Goal: Transaction & Acquisition: Purchase product/service

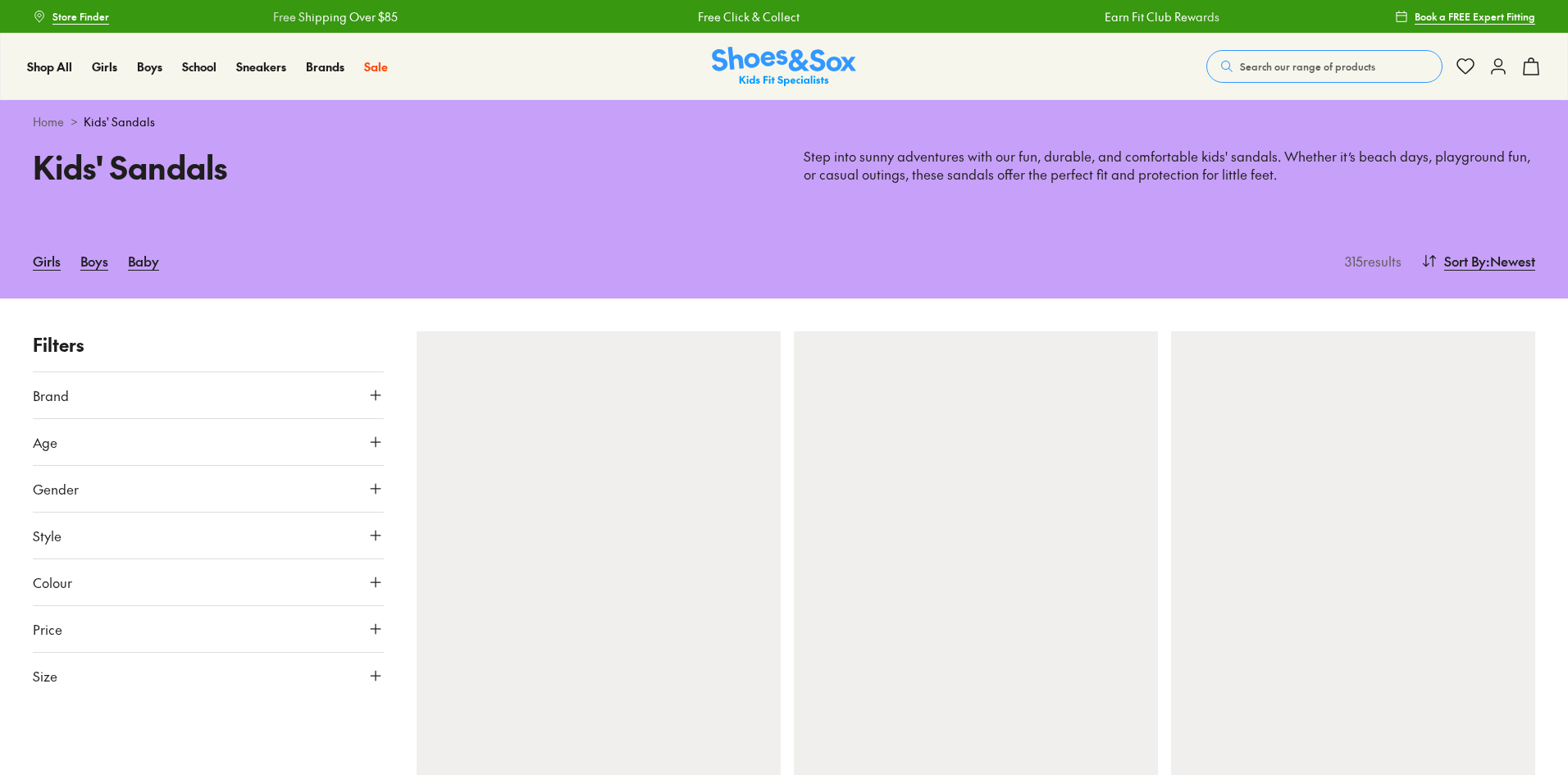
type input "***"
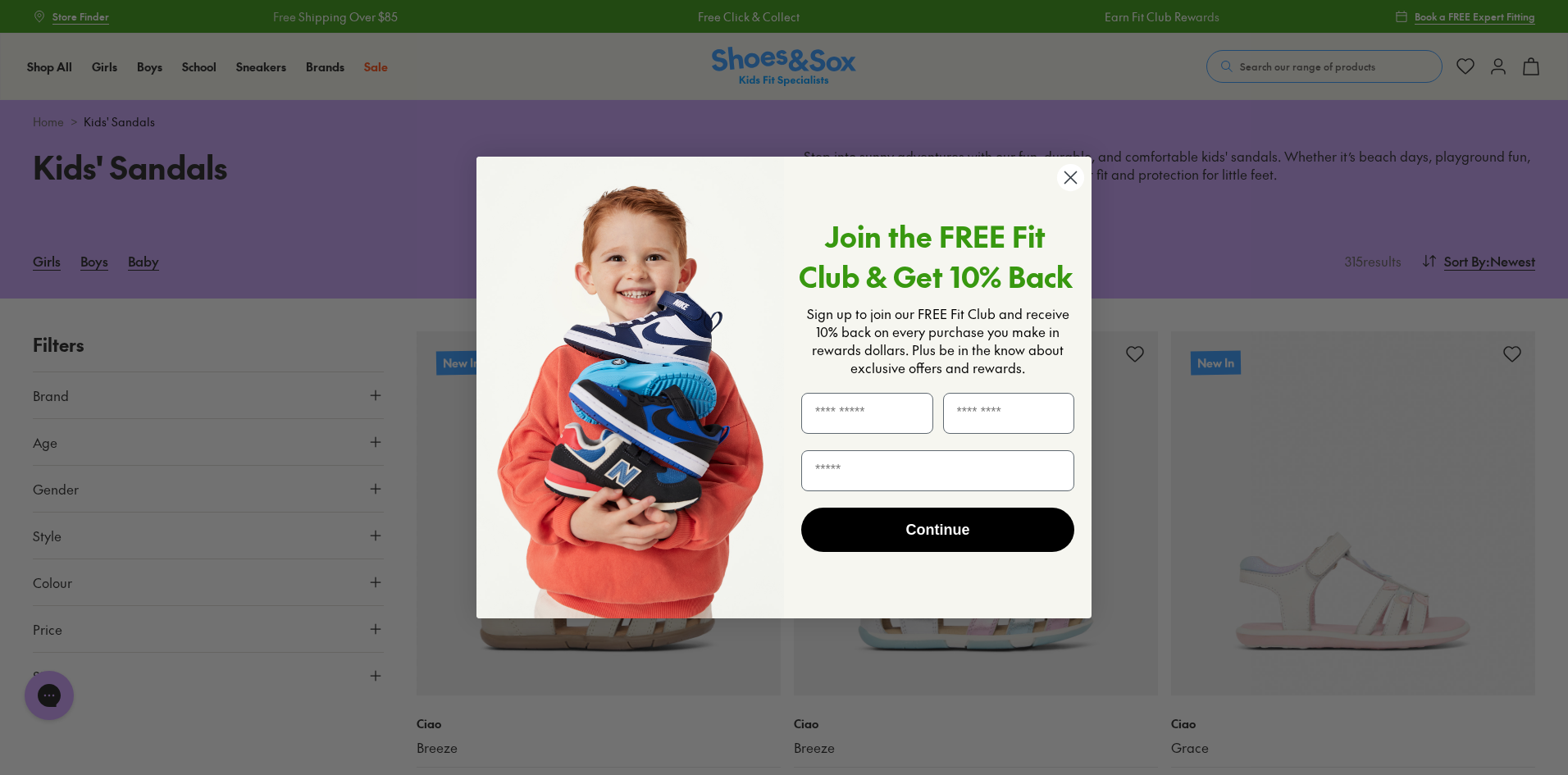
click at [1067, 175] on icon "Close dialog" at bounding box center [1071, 178] width 12 height 12
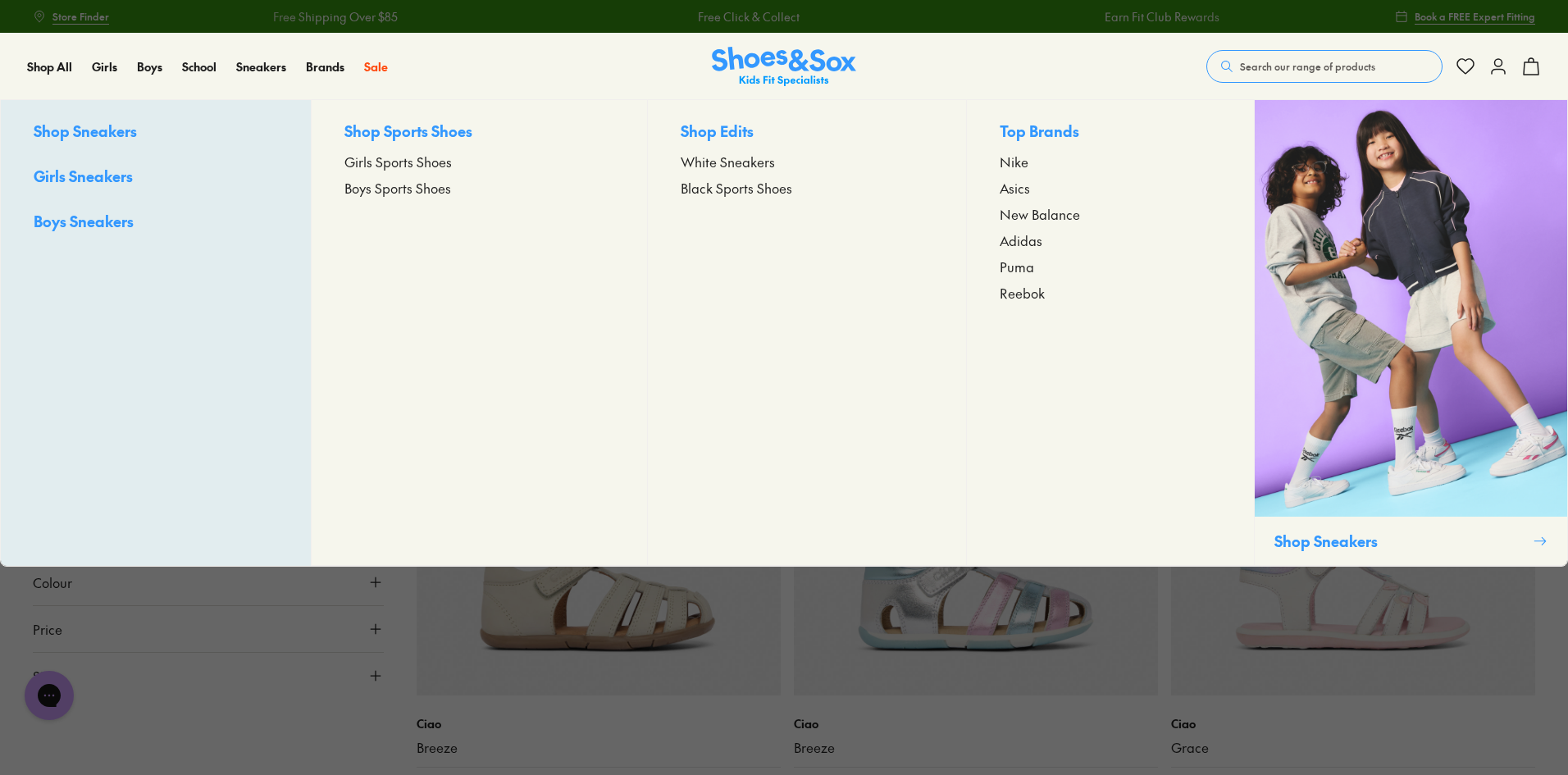
click at [397, 186] on span "Boys Sports Shoes" at bounding box center [398, 187] width 106 height 20
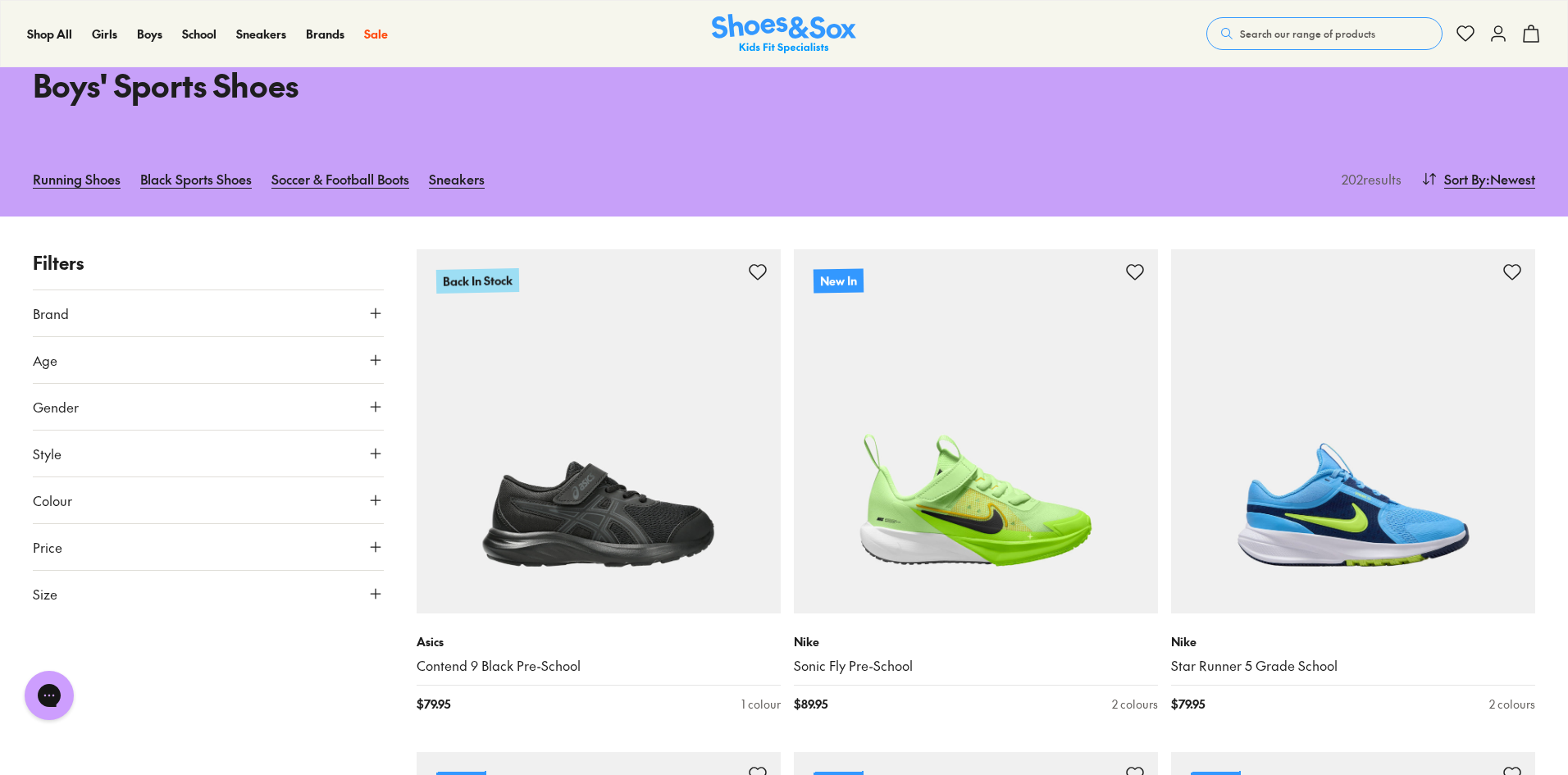
click at [338, 589] on button "Size" at bounding box center [207, 593] width 351 height 46
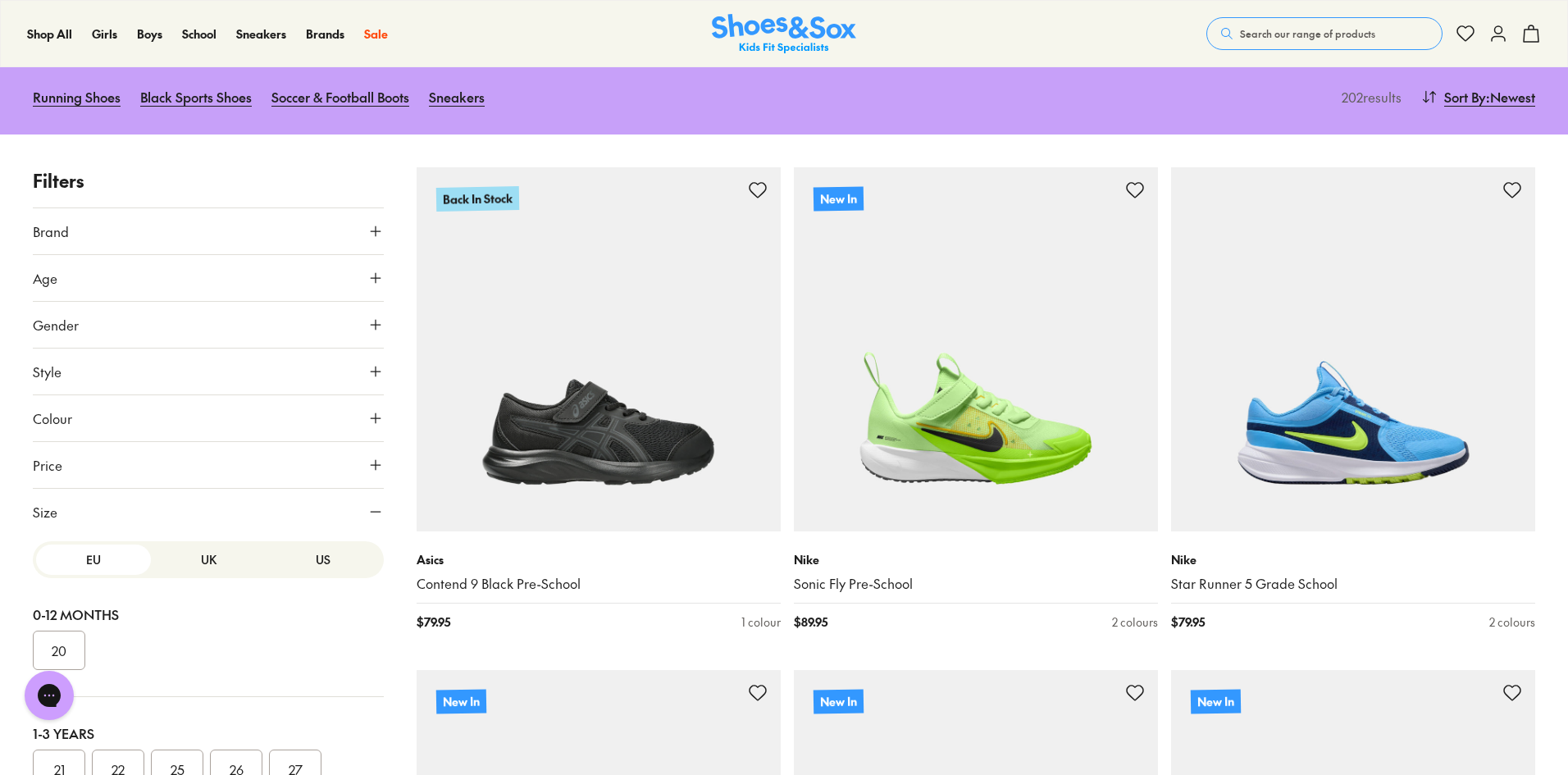
click at [198, 552] on button "UK" at bounding box center [207, 560] width 115 height 31
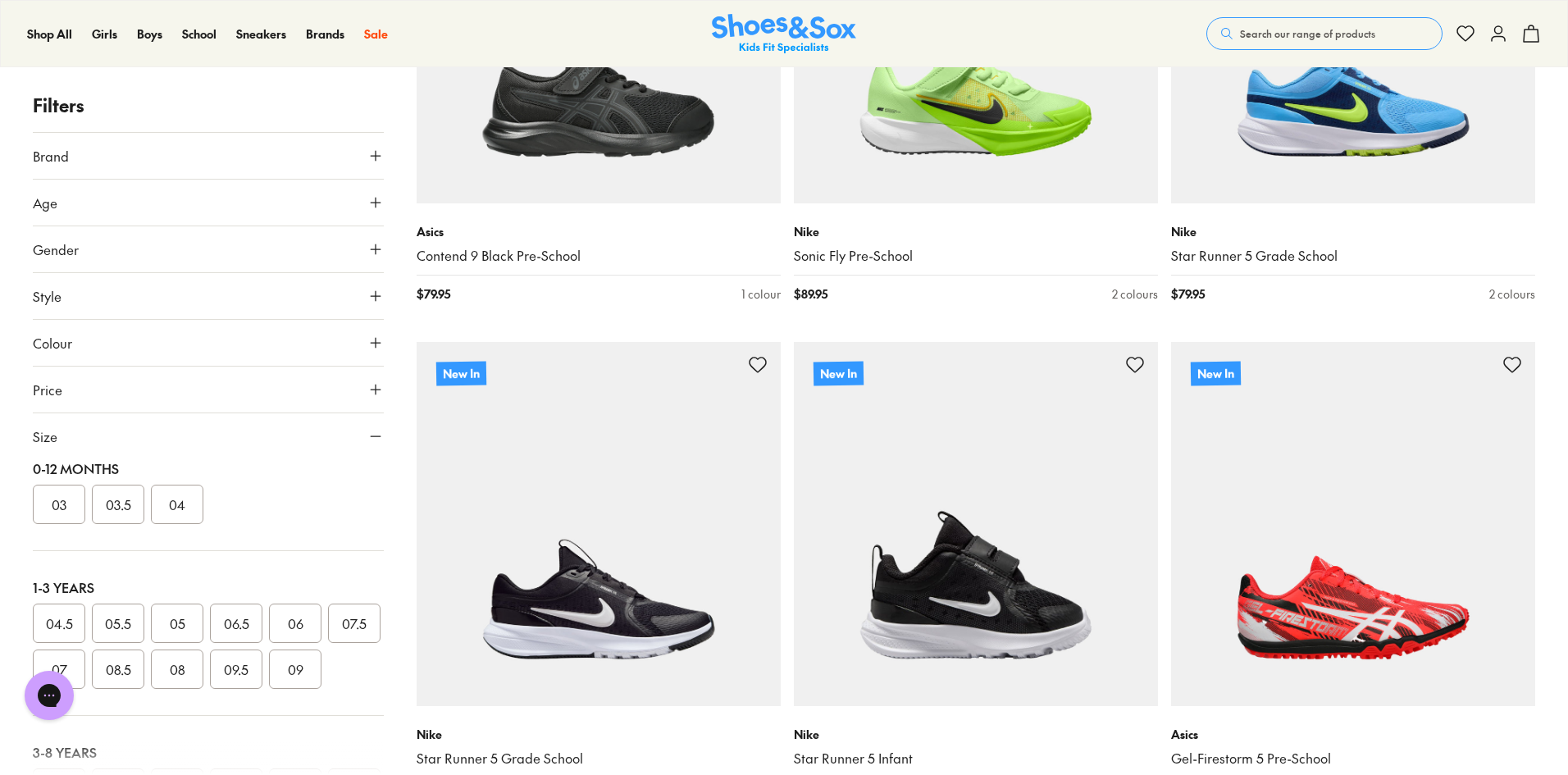
scroll to position [328, 0]
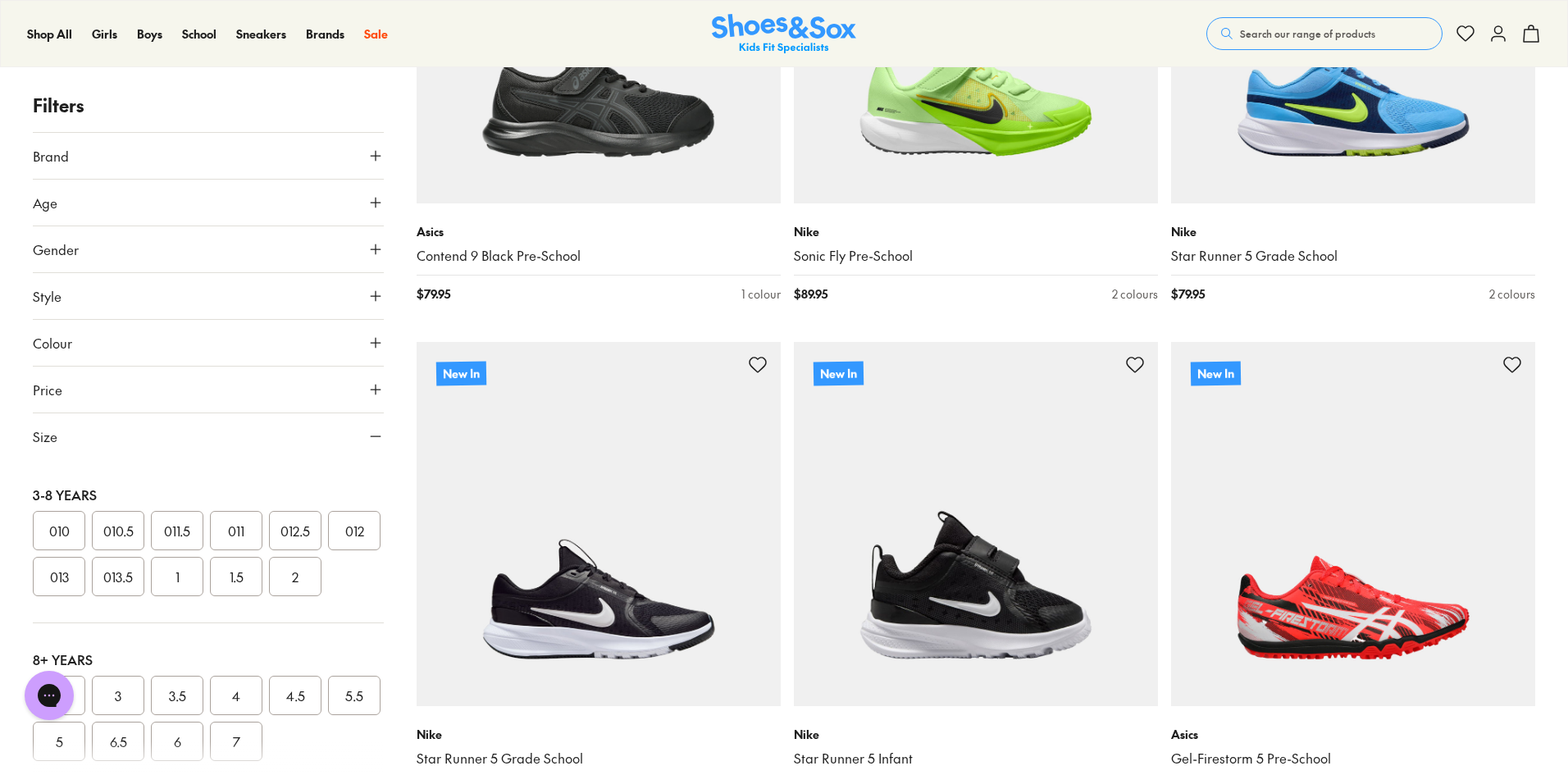
click at [86, 596] on button "013" at bounding box center [59, 577] width 52 height 40
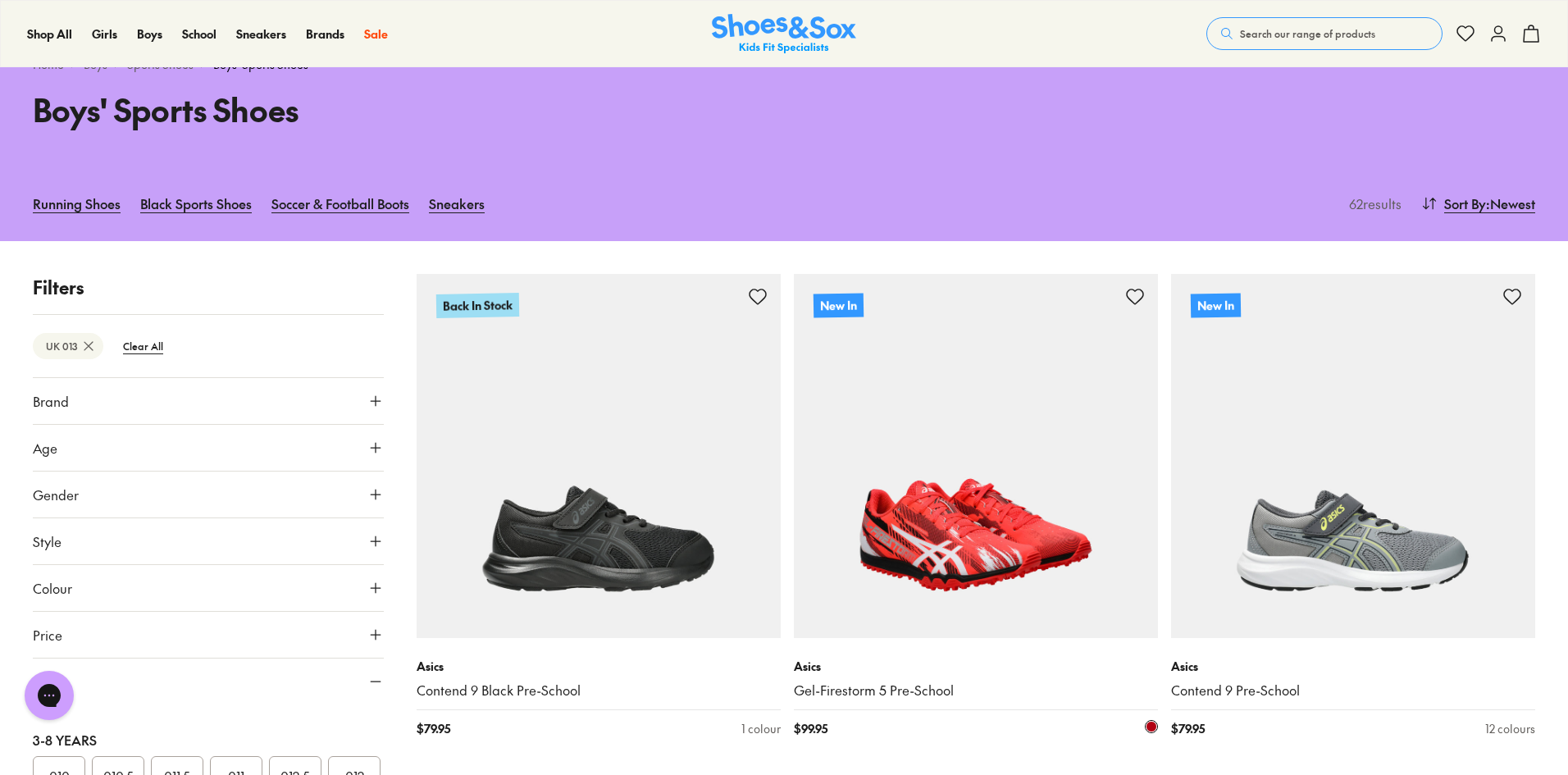
scroll to position [52, 0]
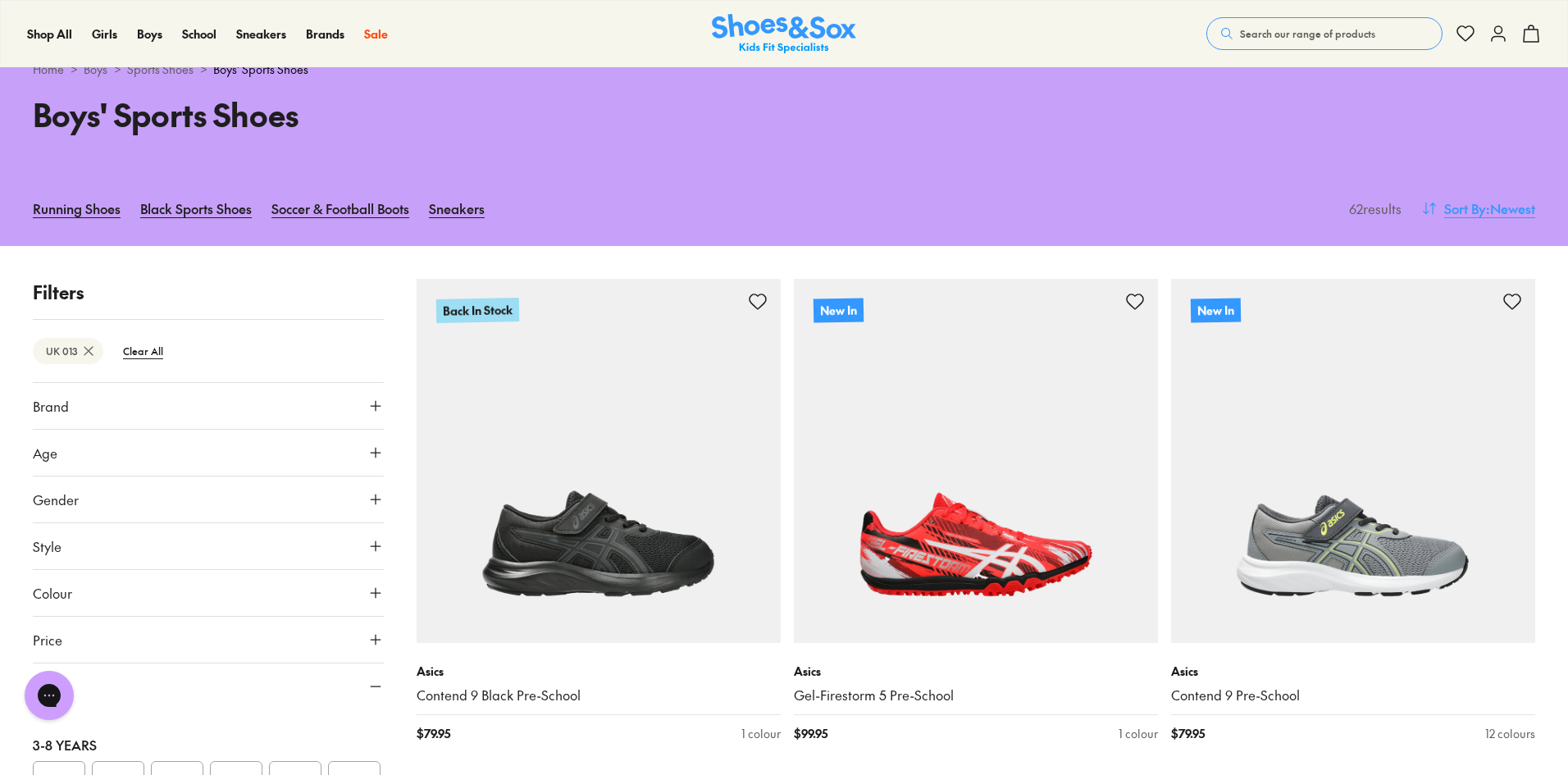
click at [1497, 210] on span ": Newest" at bounding box center [1510, 208] width 50 height 20
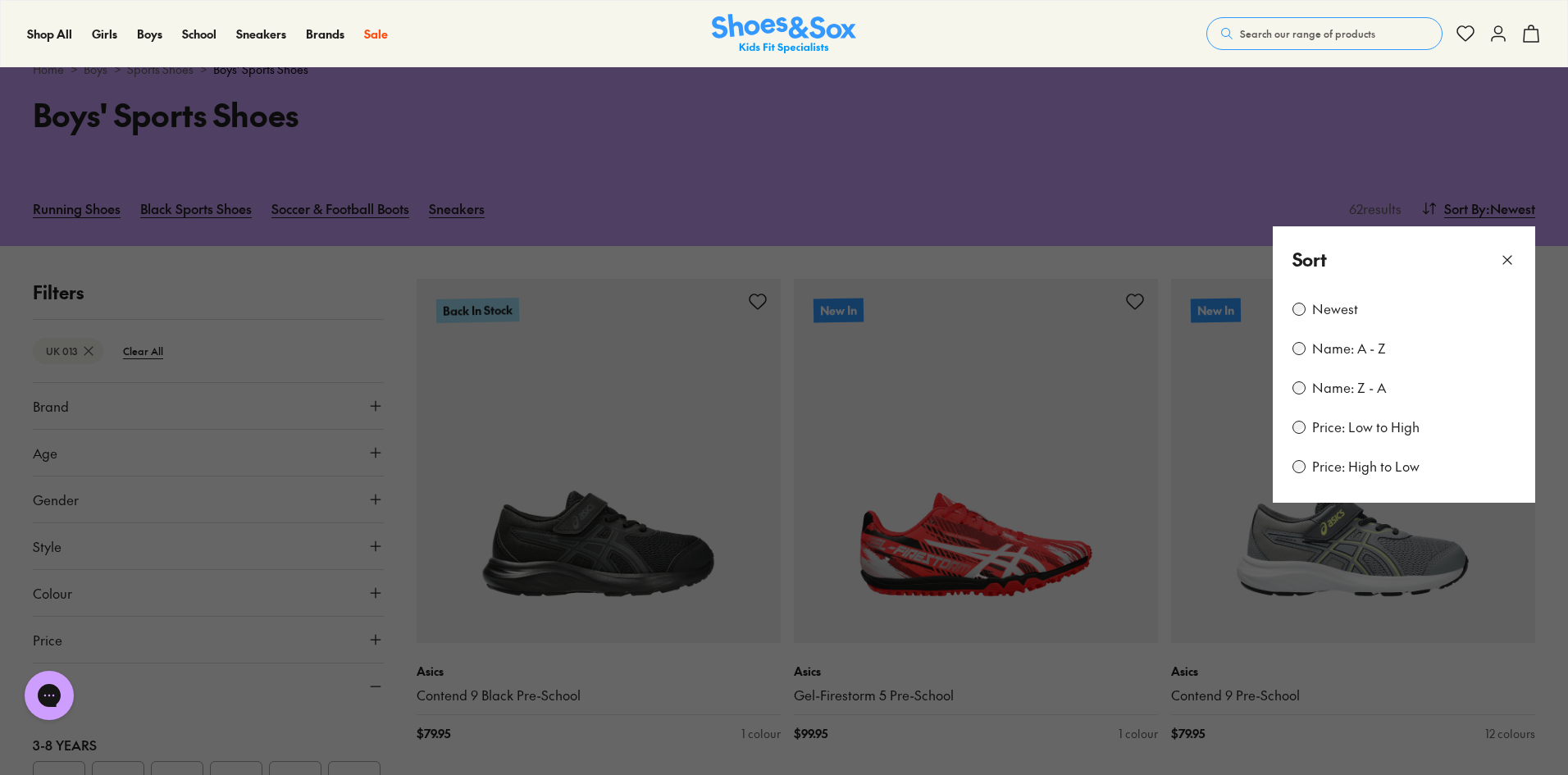
click at [1359, 426] on label "Price: Low to High" at bounding box center [1365, 427] width 107 height 18
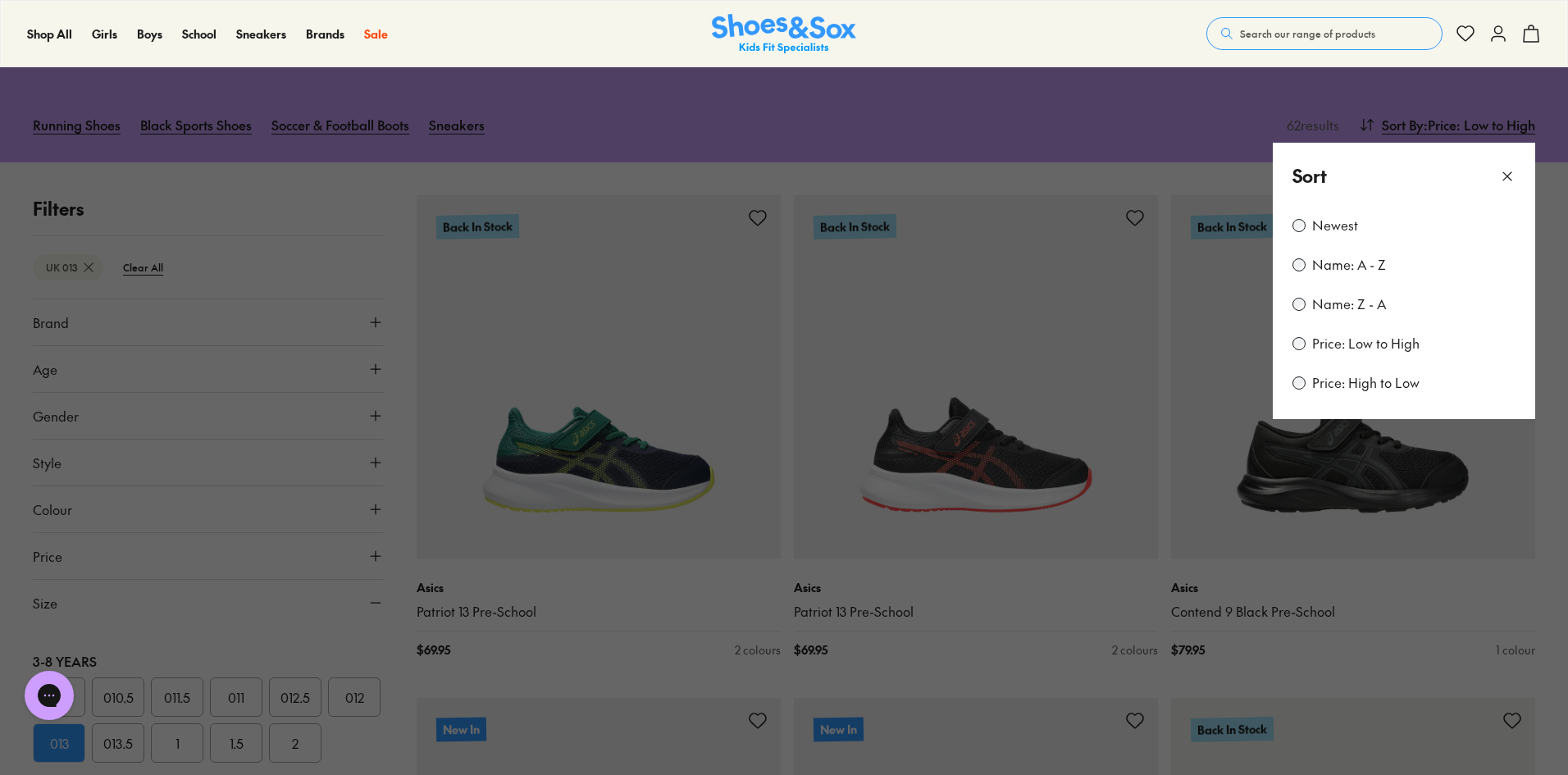
click at [1510, 177] on icon at bounding box center [1508, 176] width 16 height 16
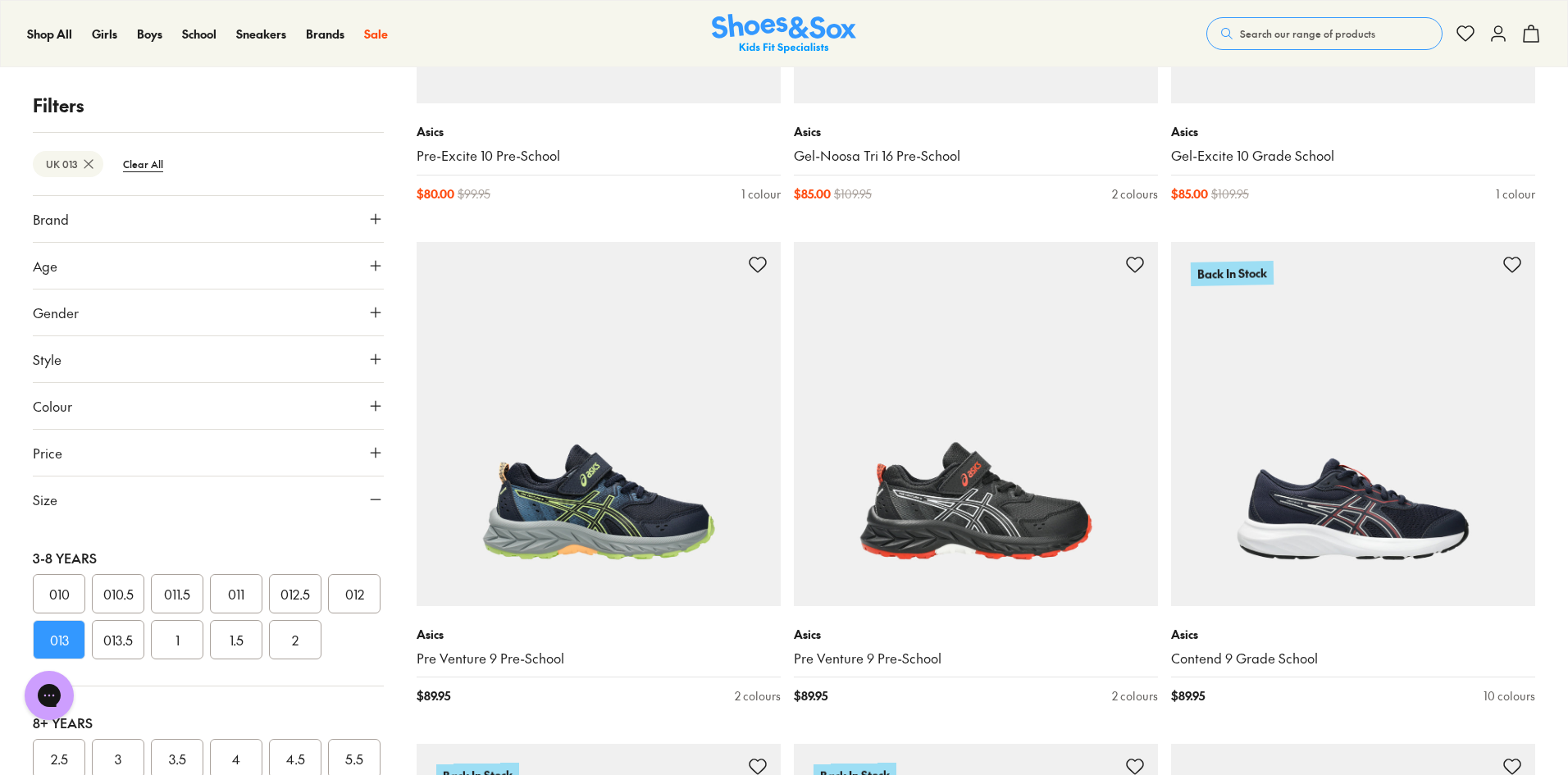
scroll to position [3144, 0]
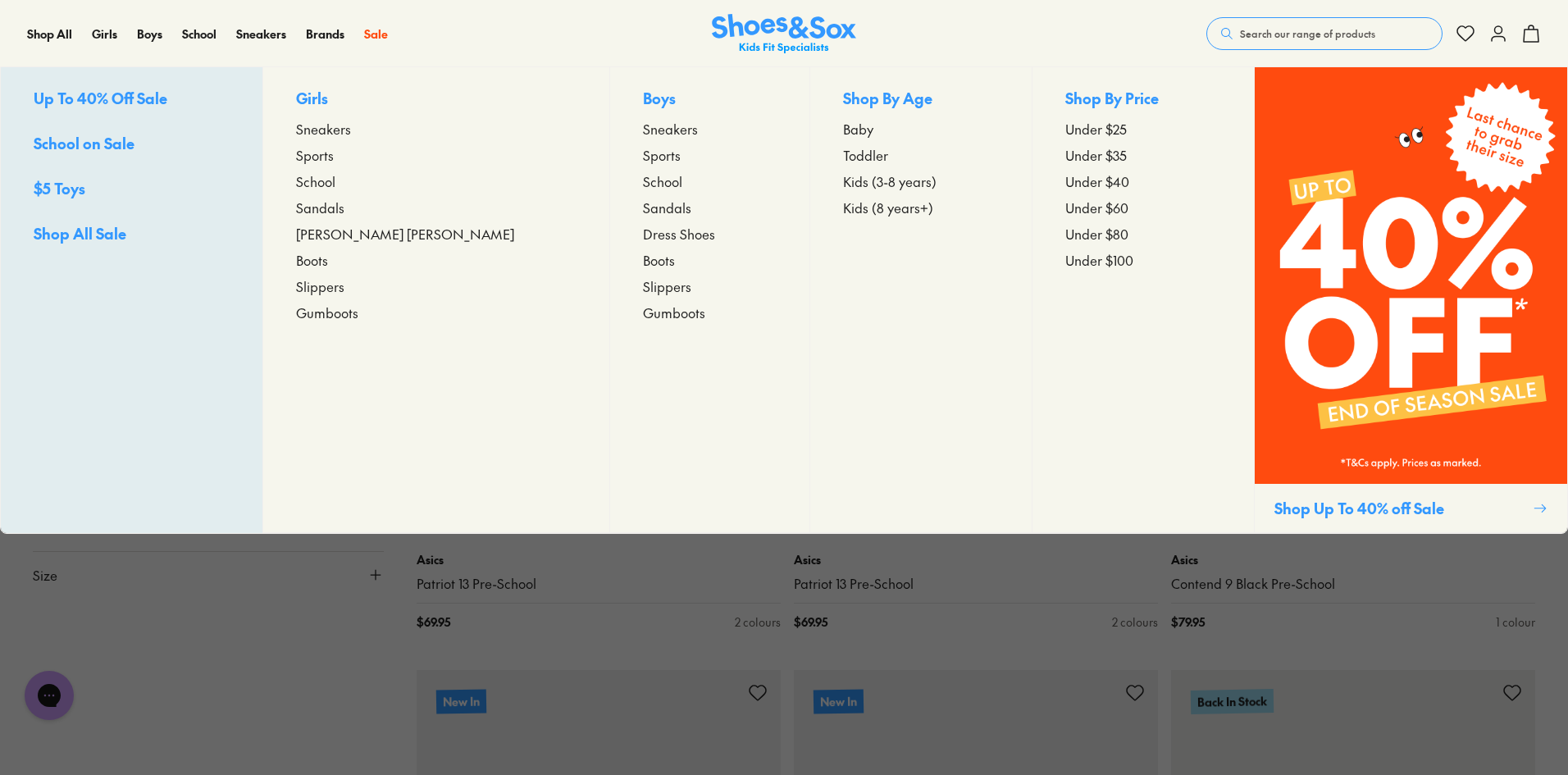
click at [643, 157] on span "Sports" at bounding box center [662, 155] width 38 height 20
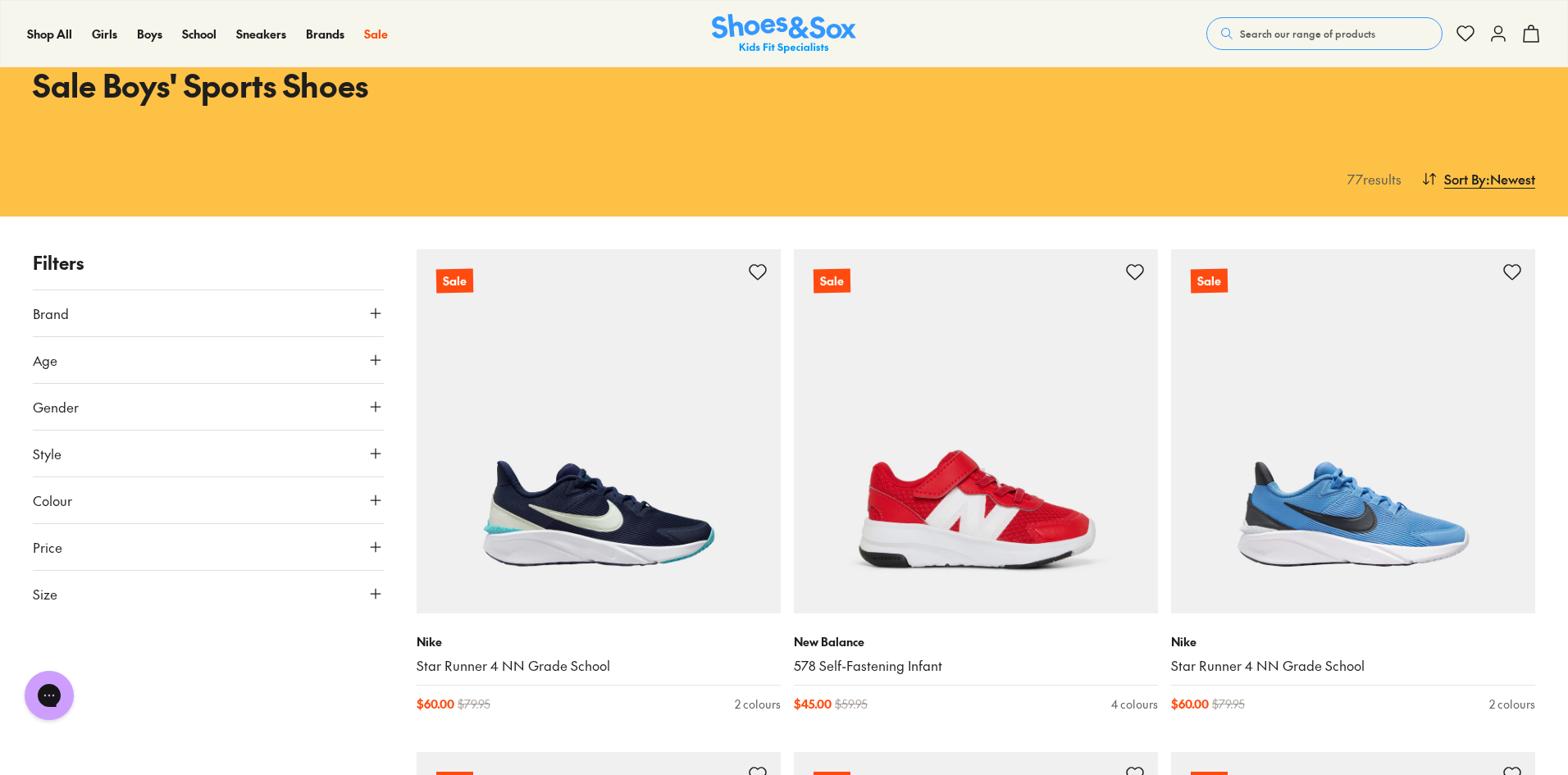
click at [1502, 177] on span ": Newest" at bounding box center [1510, 178] width 50 height 20
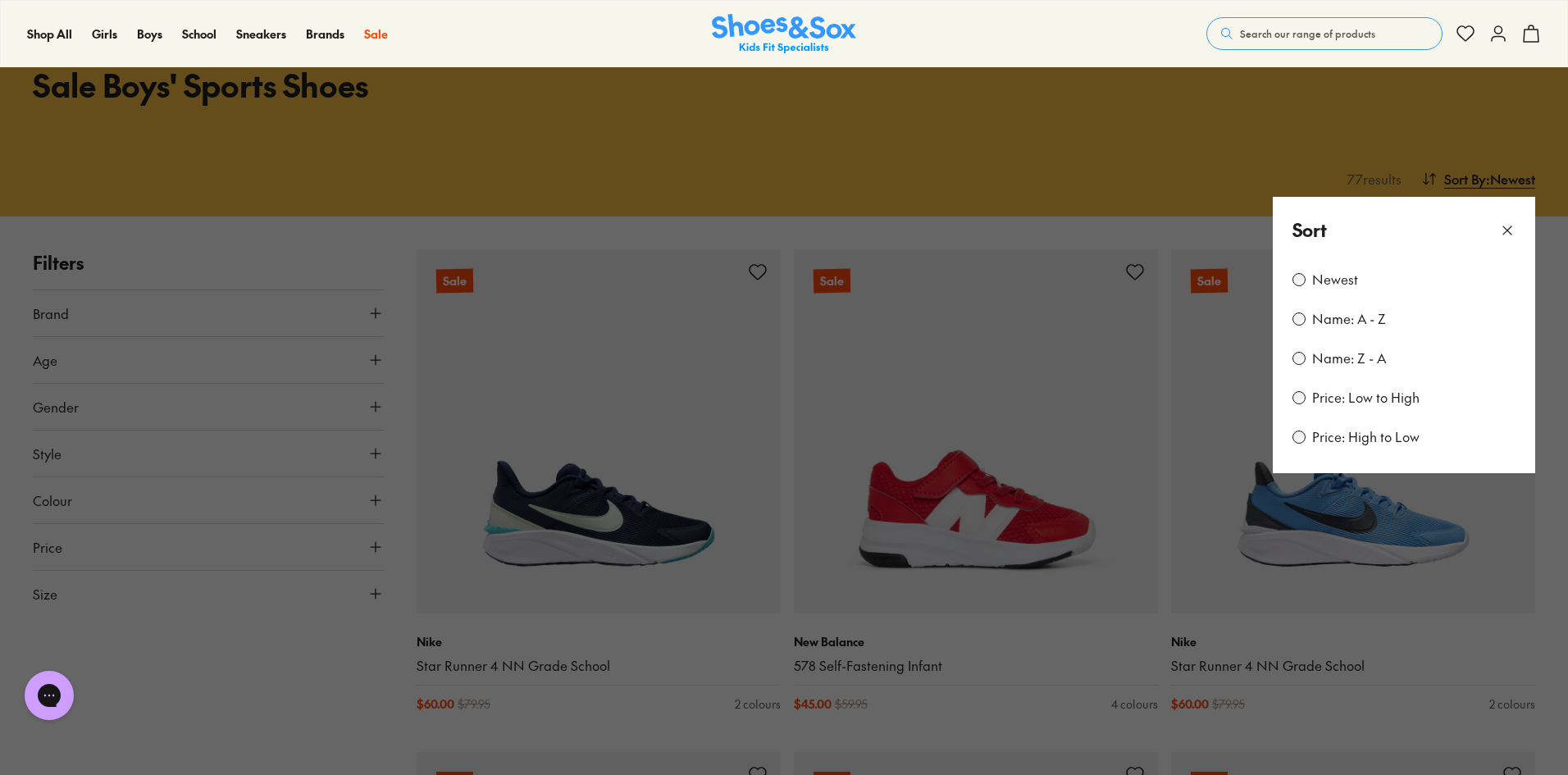
click at [1370, 403] on label "Price: Low to High" at bounding box center [1365, 397] width 107 height 18
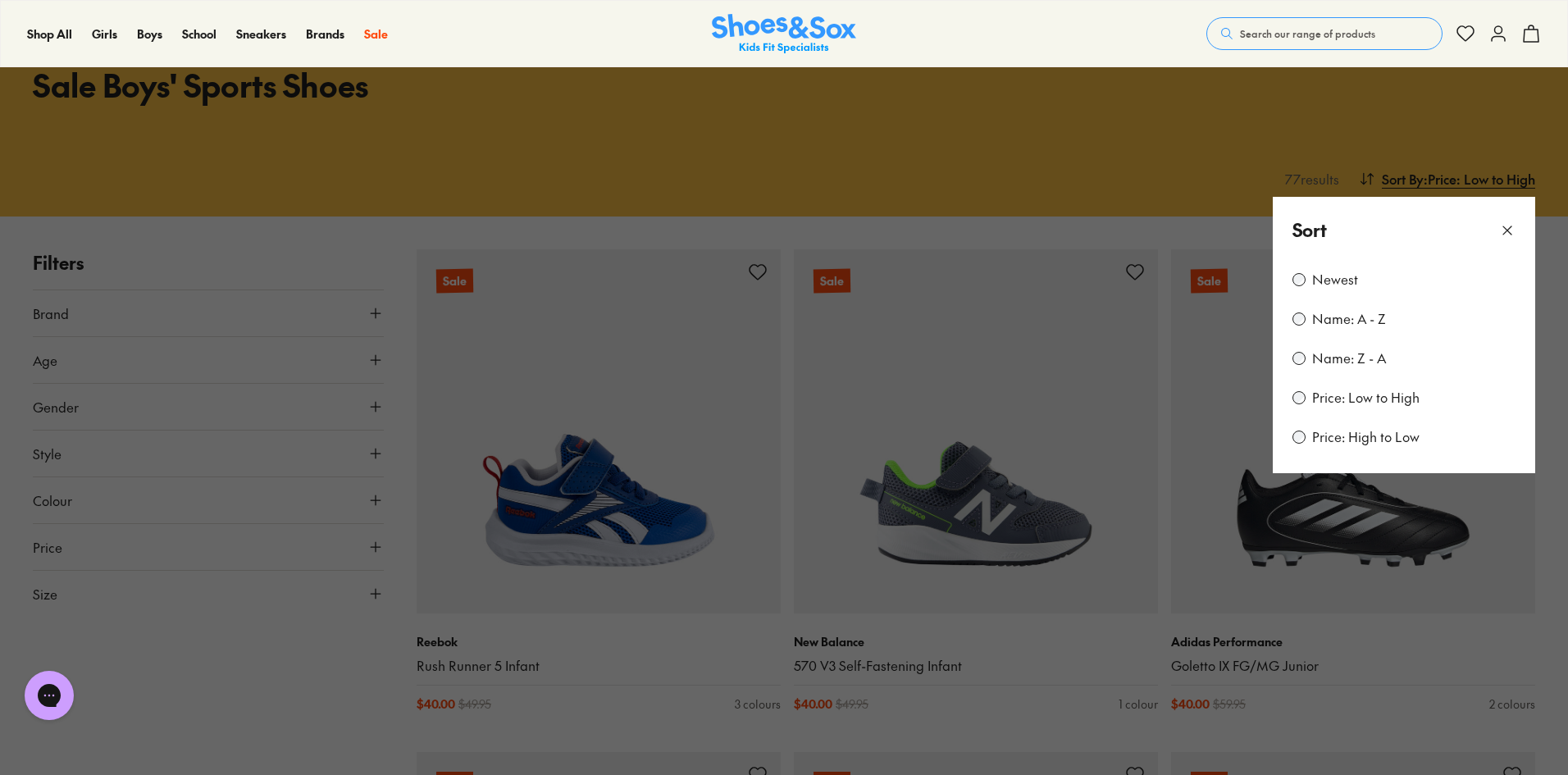
drag, startPoint x: 1508, startPoint y: 227, endPoint x: 1499, endPoint y: 232, distance: 10.3
click at [1508, 229] on icon at bounding box center [1508, 230] width 16 height 16
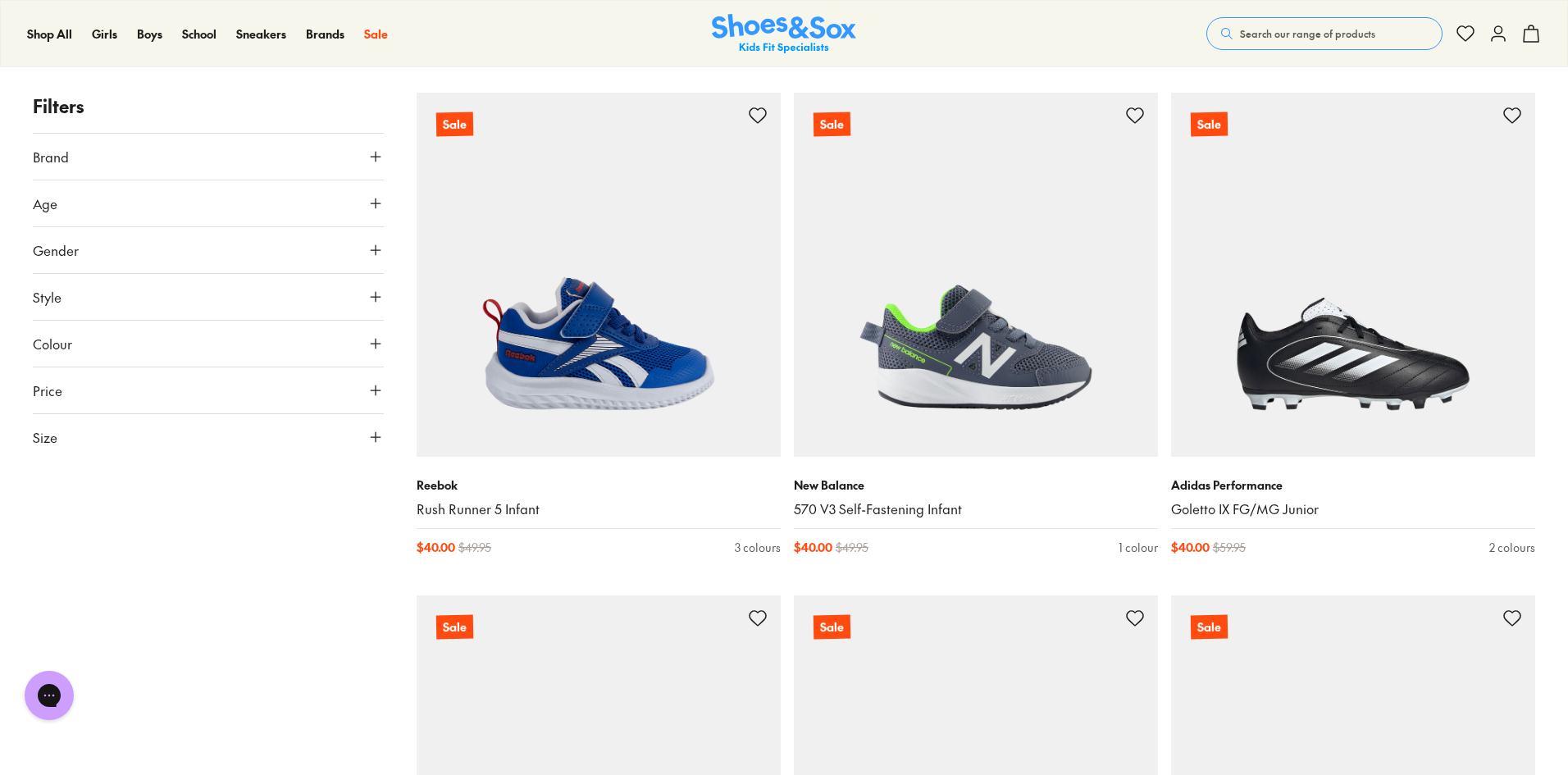
scroll to position [246, 0]
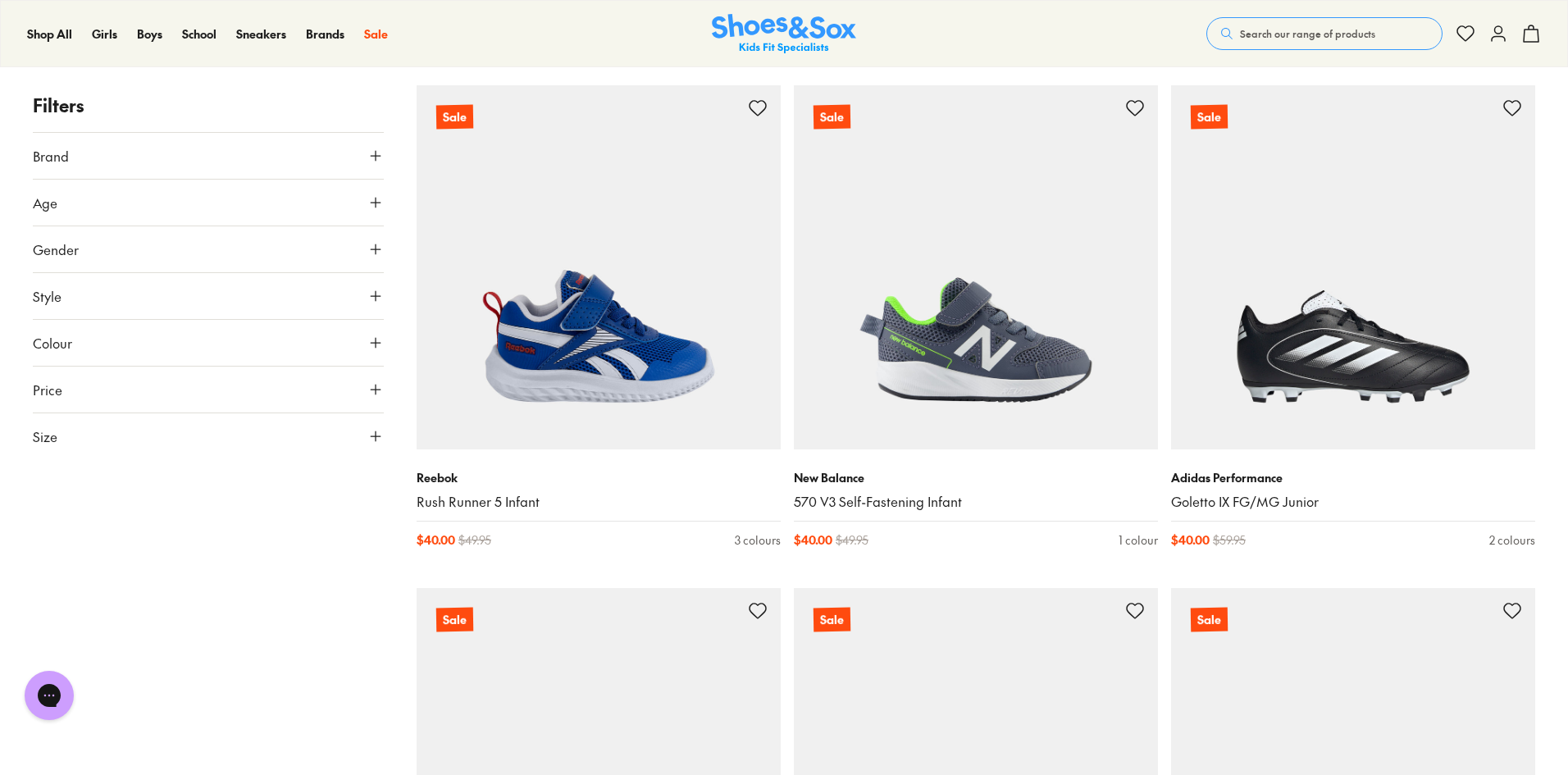
click at [145, 438] on button "Size" at bounding box center [207, 435] width 351 height 46
click at [211, 492] on button "UK" at bounding box center [207, 484] width 115 height 31
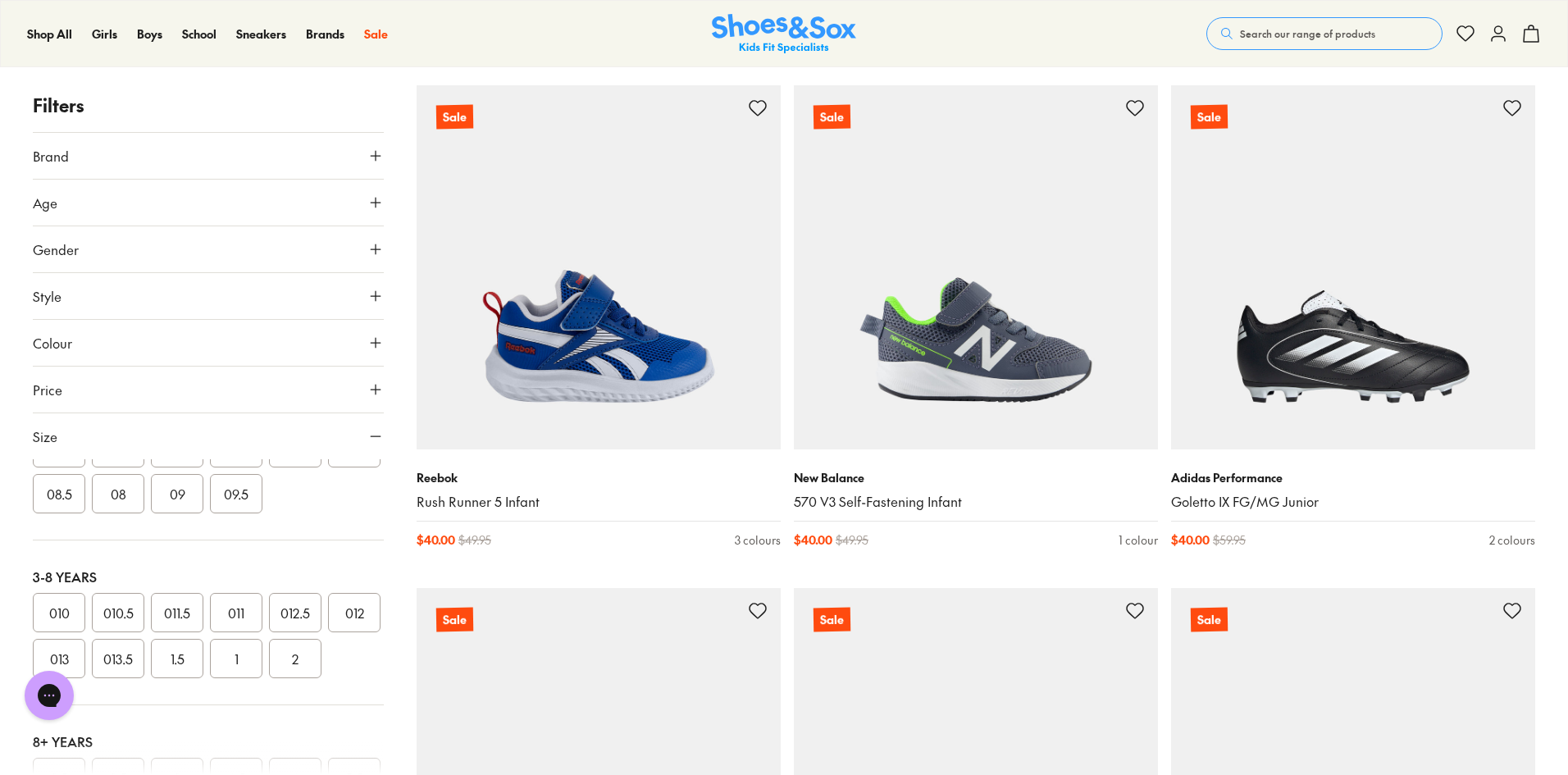
click at [86, 657] on button "013" at bounding box center [59, 659] width 52 height 40
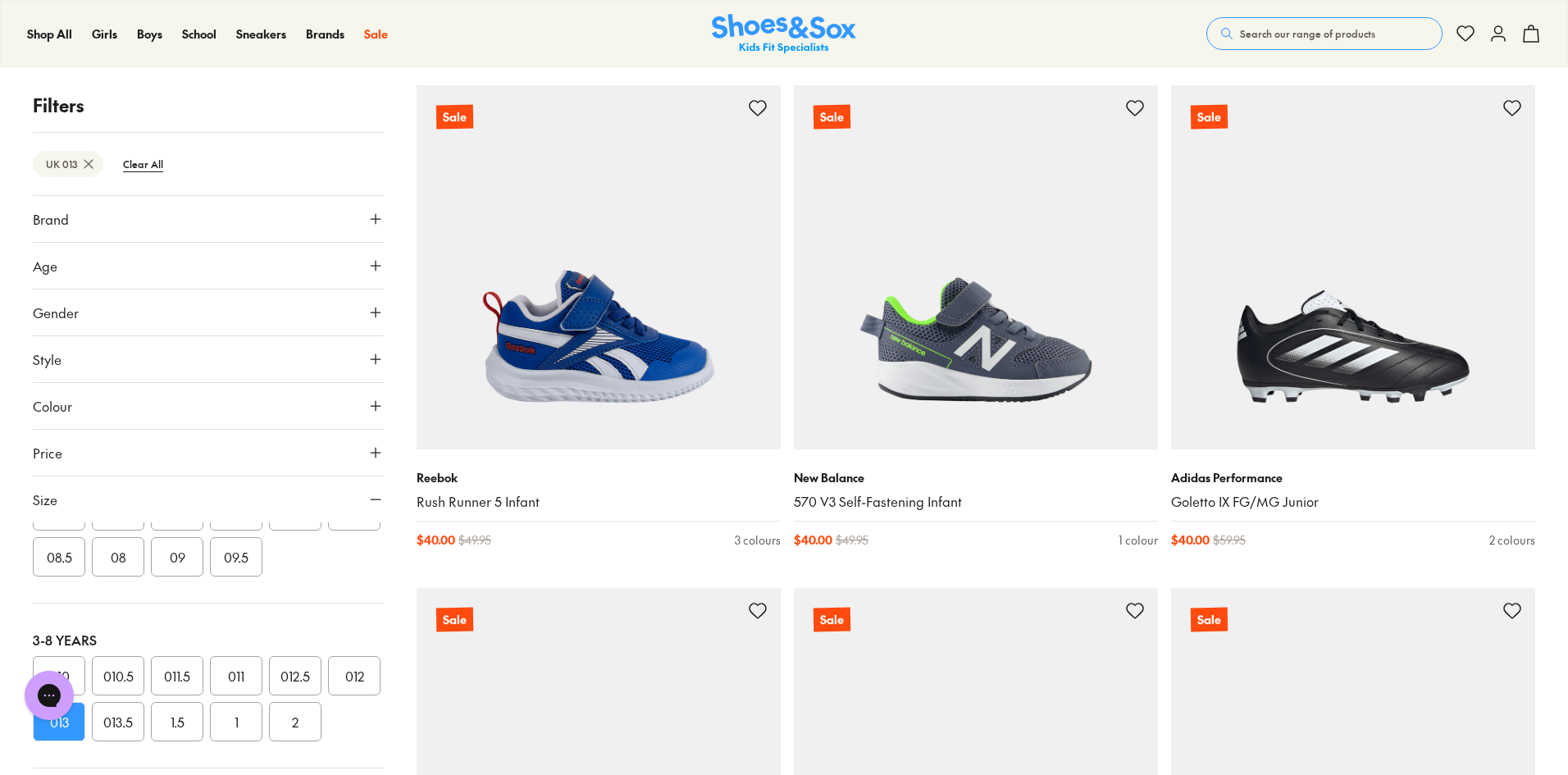
scroll to position [128, 0]
